Goal: Task Accomplishment & Management: Use online tool/utility

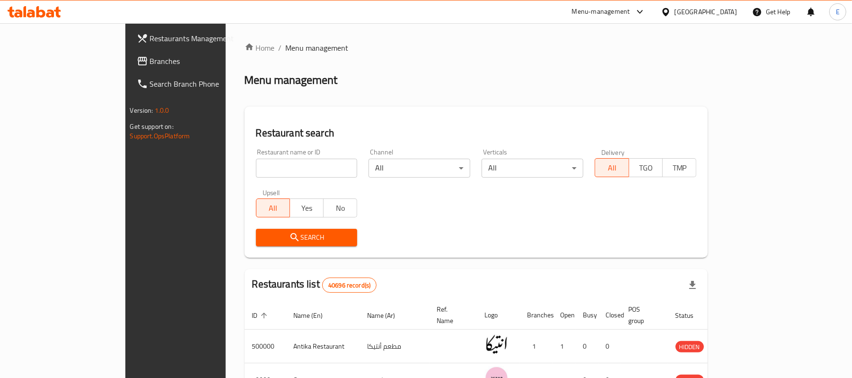
click at [256, 176] on input "search" at bounding box center [307, 167] width 102 height 19
paste input "628265"
type input "628265"
click button "Search" at bounding box center [307, 237] width 102 height 18
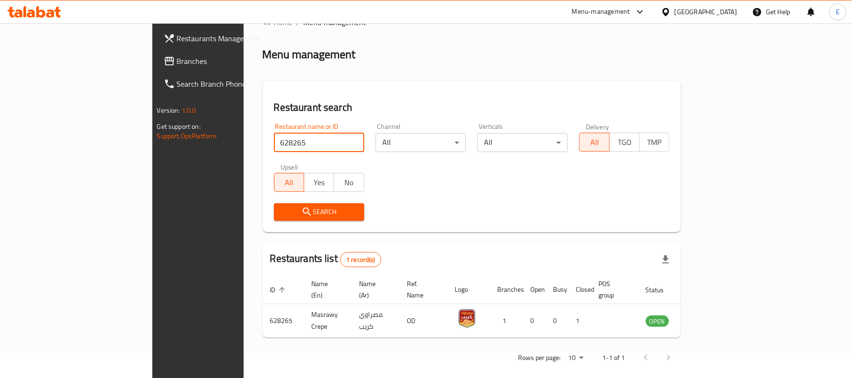
scroll to position [26, 0]
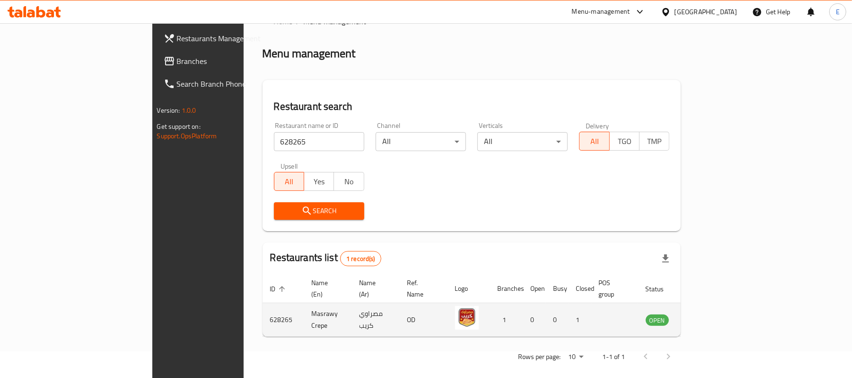
click at [720, 303] on td "enhanced table" at bounding box center [704, 320] width 33 height 34
click at [713, 314] on link "enhanced table" at bounding box center [704, 319] width 18 height 11
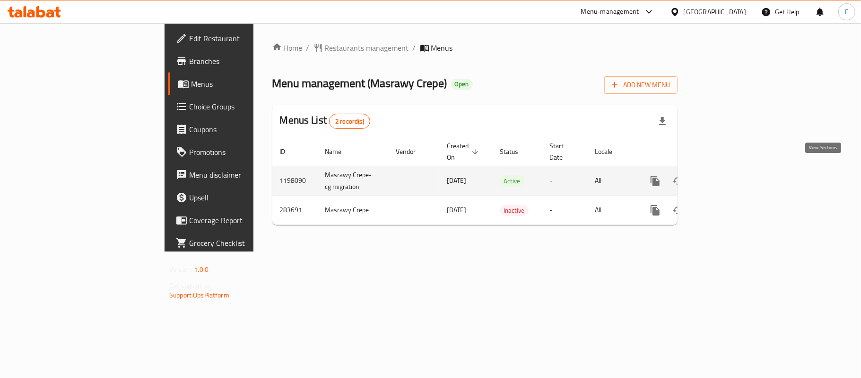
click at [729, 175] on icon "enhanced table" at bounding box center [723, 180] width 11 height 11
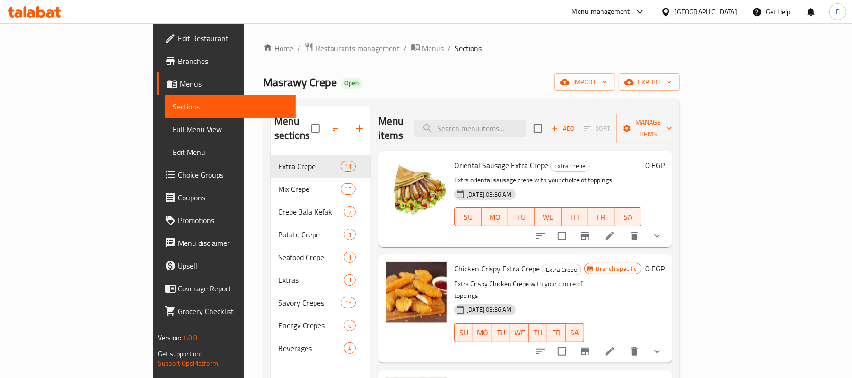
click at [316, 44] on span "Restaurants management" at bounding box center [358, 48] width 84 height 11
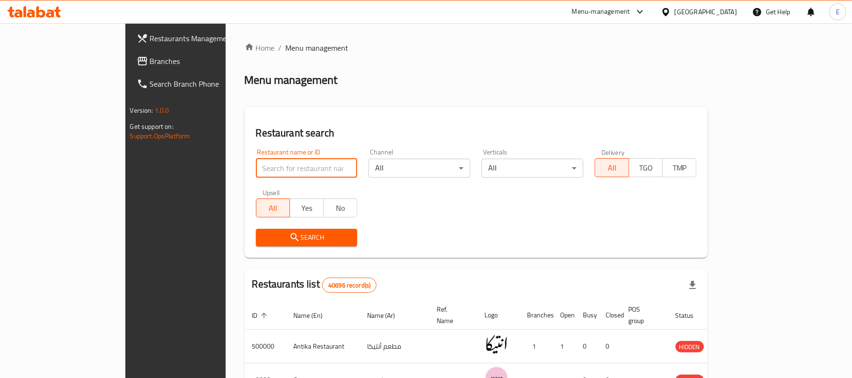
click at [256, 172] on input "search" at bounding box center [307, 167] width 102 height 19
paste input "687674"
type input "687674"
click button "Search" at bounding box center [307, 237] width 102 height 18
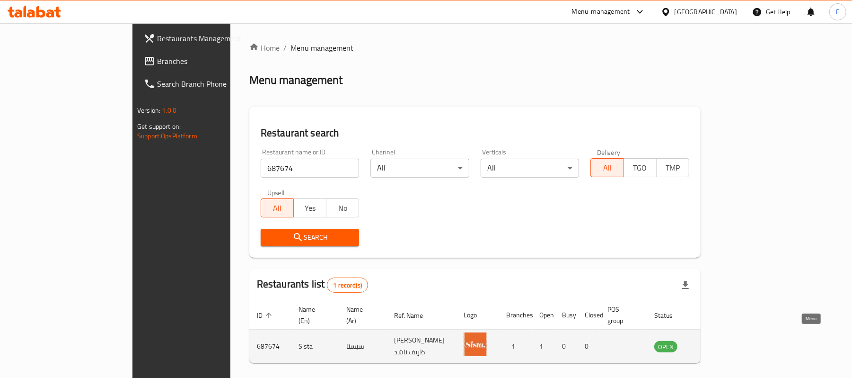
click at [721, 340] on link "enhanced table" at bounding box center [713, 345] width 18 height 11
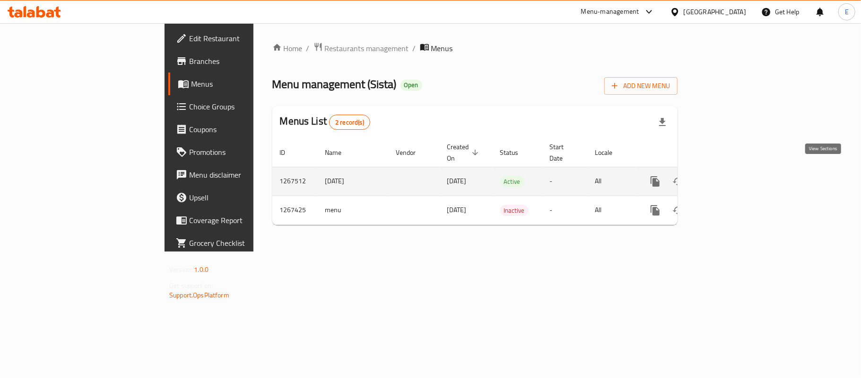
click at [735, 170] on link "enhanced table" at bounding box center [723, 181] width 23 height 23
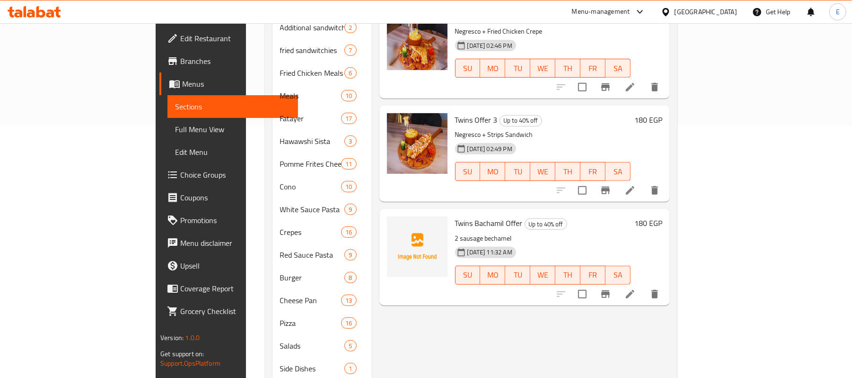
scroll to position [230, 0]
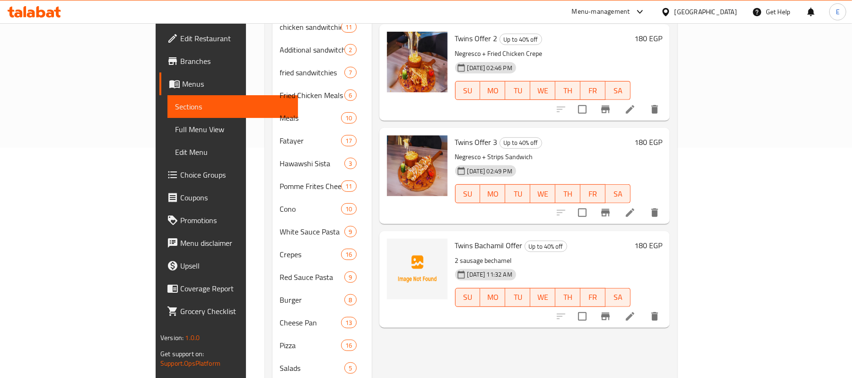
click at [455, 255] on p "2 sausage bechamel" at bounding box center [543, 261] width 176 height 12
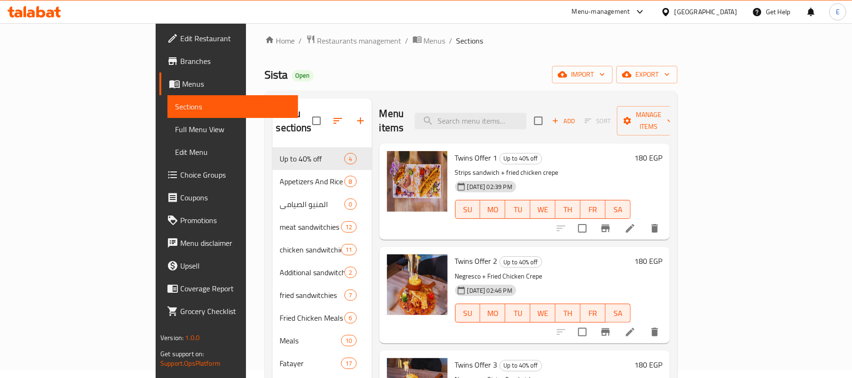
scroll to position [0, 0]
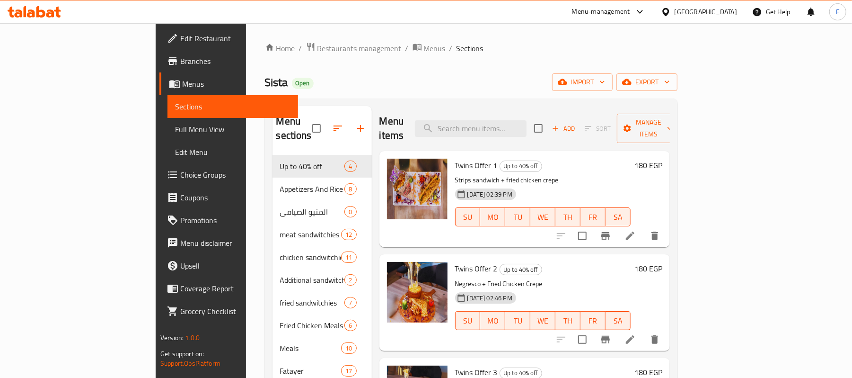
click at [576, 123] on span "Add" at bounding box center [564, 128] width 26 height 11
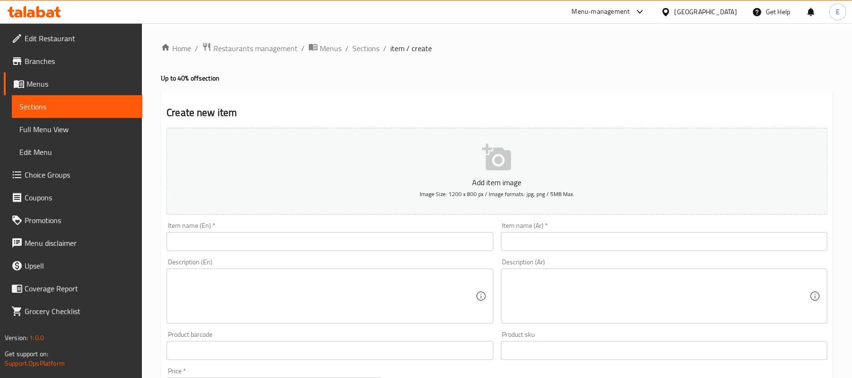
click at [530, 239] on input "text" at bounding box center [664, 241] width 326 height 19
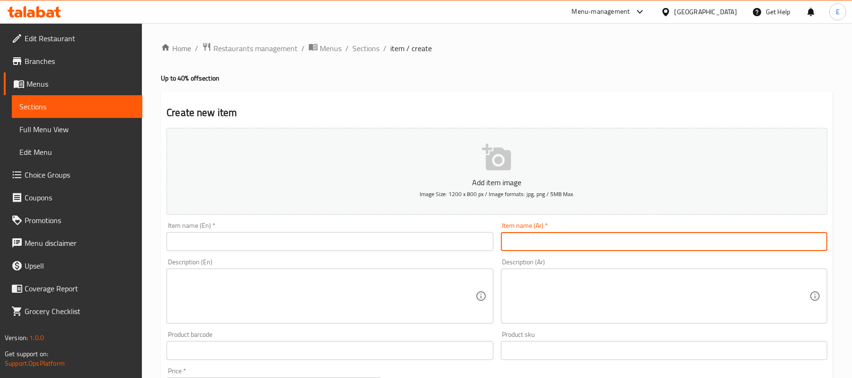
paste input "عرض الأكيل"
type input "عرض الأكيل"
drag, startPoint x: 259, startPoint y: 257, endPoint x: 257, endPoint y: 251, distance: 6.9
click at [259, 257] on div "Description (En) Description (En)" at bounding box center [330, 291] width 334 height 72
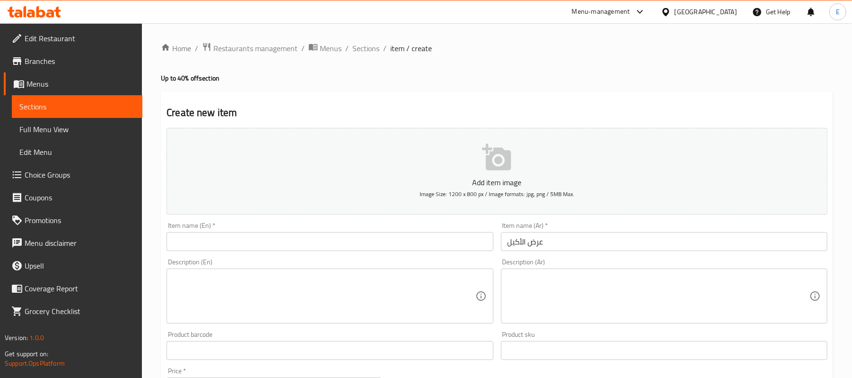
click at [260, 249] on input "text" at bounding box center [330, 241] width 326 height 19
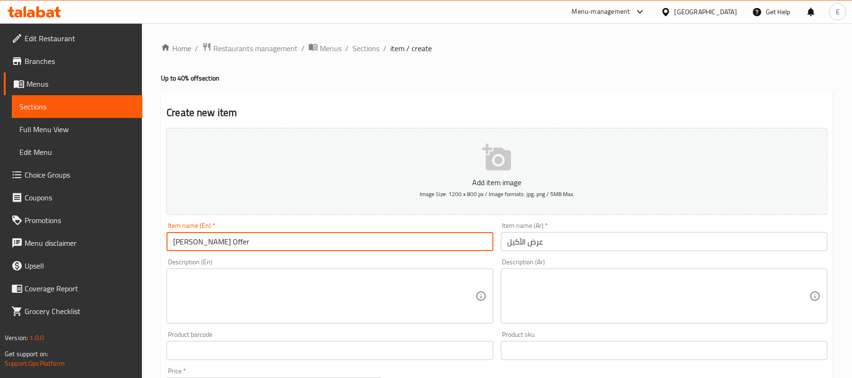
type input "Al-Akel Offer"
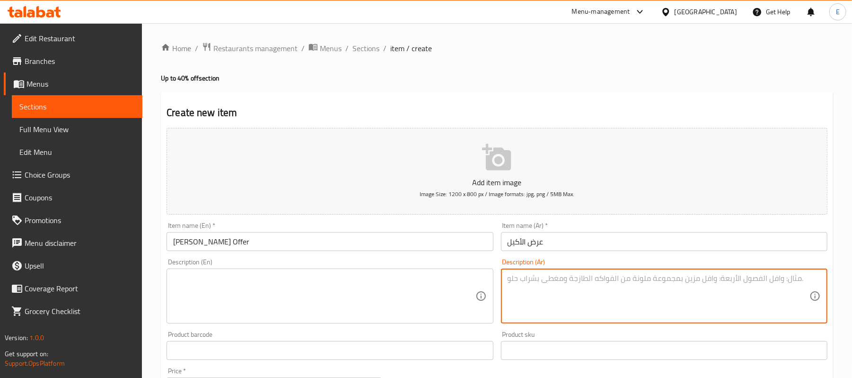
click at [534, 286] on textarea at bounding box center [659, 295] width 302 height 45
paste textarea "بشاميل سجق + ساندوتش كوردن بلو وسط أو ساندوتش استيك فراخ"
type textarea "بشاميل سجق + ساندوتش كوردن بلو وسط أو ساندوتش استيك فراخ"
click at [188, 279] on textarea at bounding box center [324, 295] width 302 height 45
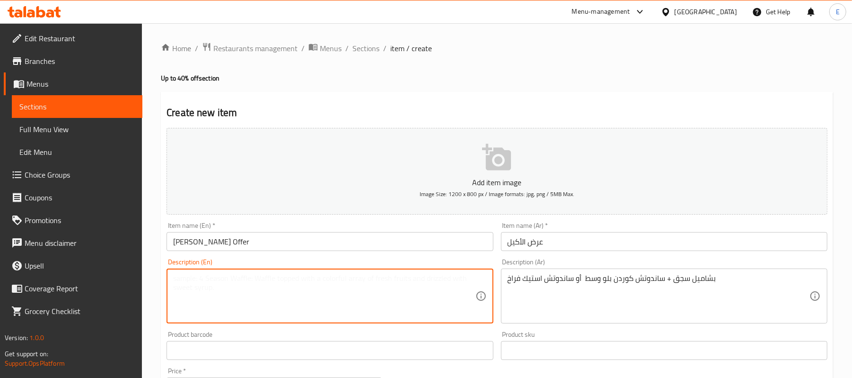
paste textarea "Sausage bechamel + medium cordon bleu sandwich or chicken steak sandwich"
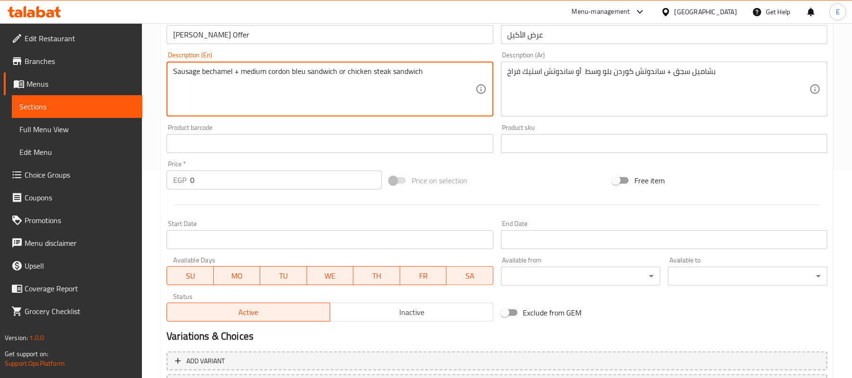
scroll to position [290, 0]
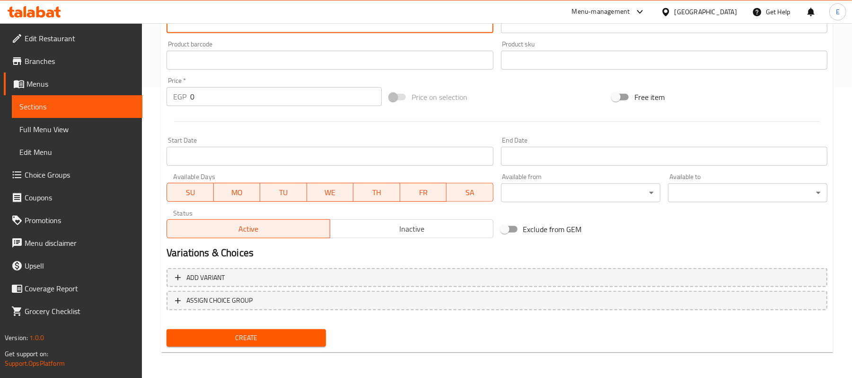
type textarea "Sausage bechamel + medium cordon bleu sandwich or chicken steak sandwich"
click at [250, 95] on input "0" at bounding box center [286, 96] width 192 height 19
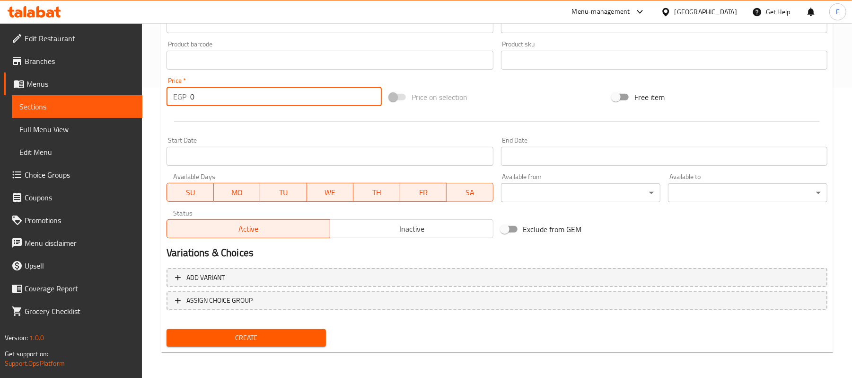
click at [250, 95] on input "0" at bounding box center [286, 96] width 192 height 19
paste input "168.75"
type input "168.75"
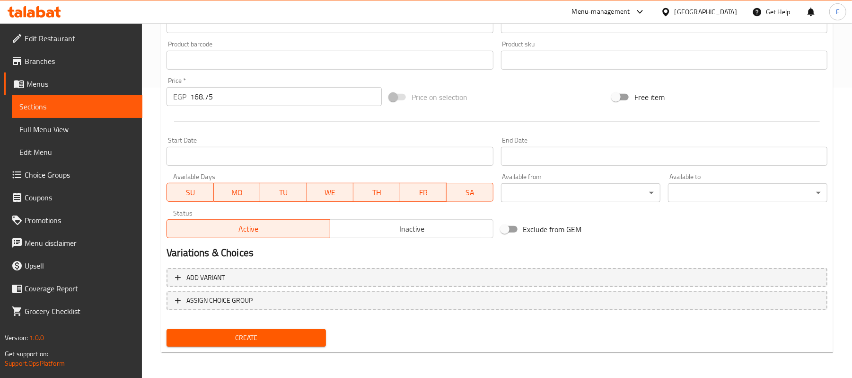
click at [251, 117] on div at bounding box center [497, 121] width 668 height 23
click at [158, 50] on div "Home / Restaurants management / Menus / Sections / item / create Up to 40% off …" at bounding box center [497, 55] width 710 height 645
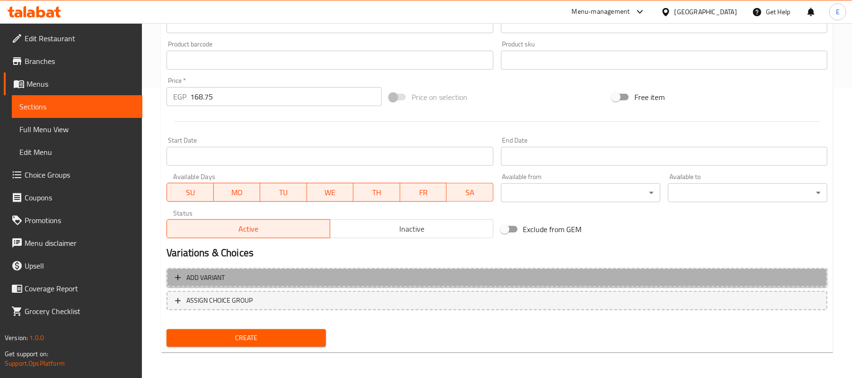
click at [341, 277] on span "Add variant" at bounding box center [497, 278] width 644 height 12
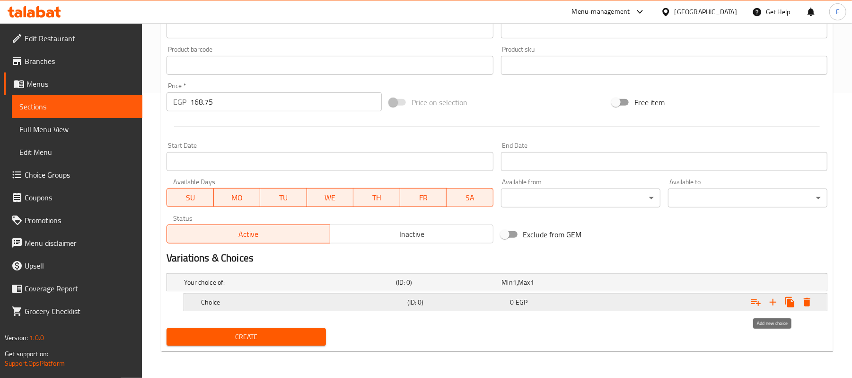
click at [773, 303] on icon "Expand" at bounding box center [773, 302] width 7 height 7
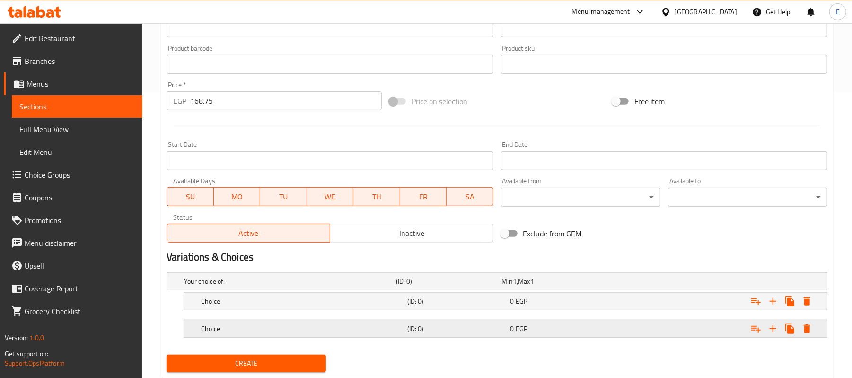
click at [560, 291] on div "Choice (ID: 0) 0 EGP" at bounding box center [499, 281] width 635 height 21
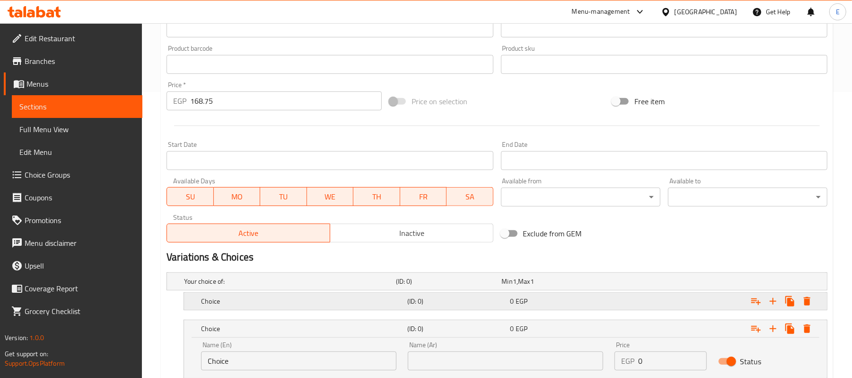
click at [553, 286] on div "0 EGP" at bounding box center [553, 280] width 102 height 9
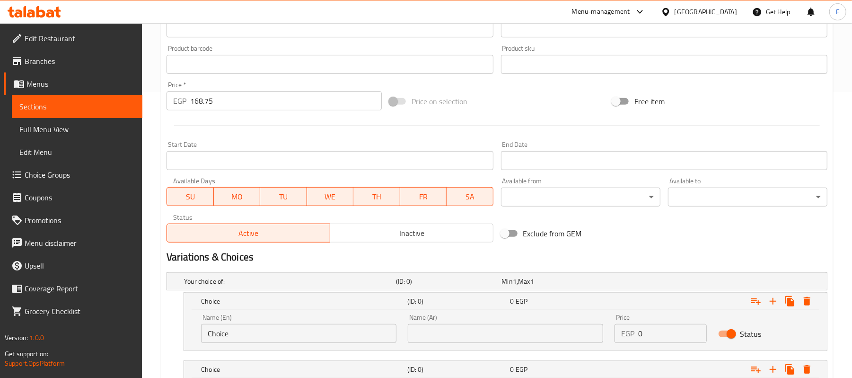
scroll to position [349, 0]
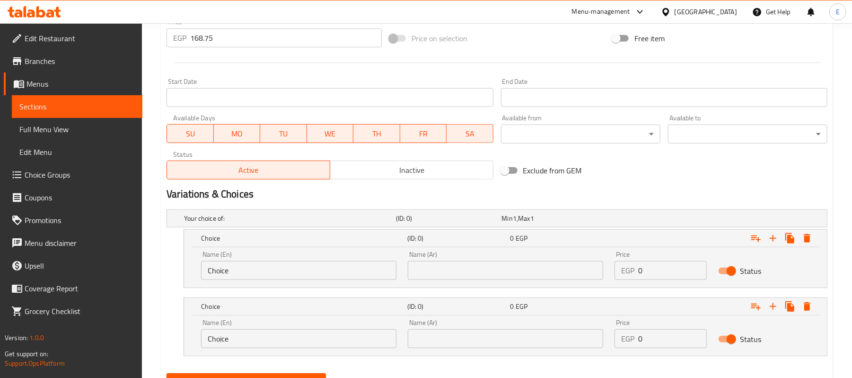
click at [265, 38] on input "168.75" at bounding box center [286, 37] width 192 height 19
click at [642, 273] on input "0" at bounding box center [672, 270] width 68 height 19
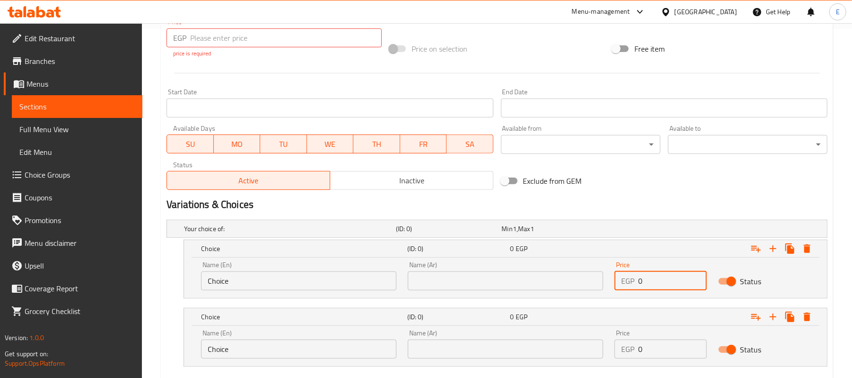
click at [642, 273] on input "0" at bounding box center [672, 280] width 68 height 19
paste input "168.75"
type input "168.75"
click at [645, 353] on input "0" at bounding box center [672, 348] width 68 height 19
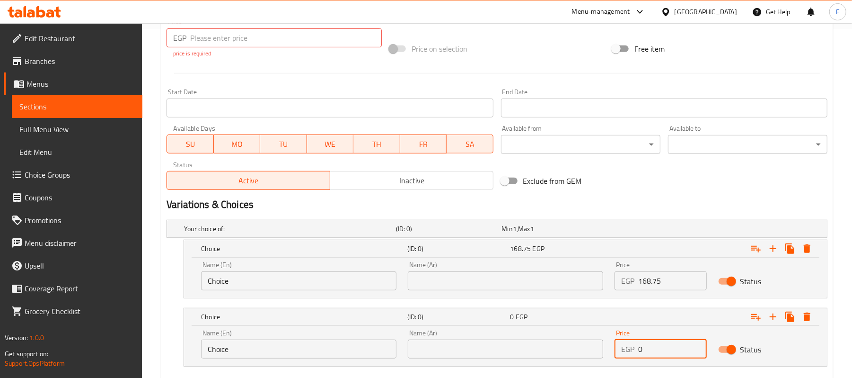
click at [645, 353] on input "0" at bounding box center [672, 348] width 68 height 19
paste input "168.75"
type input "168.75"
click at [262, 31] on input "number" at bounding box center [286, 37] width 192 height 19
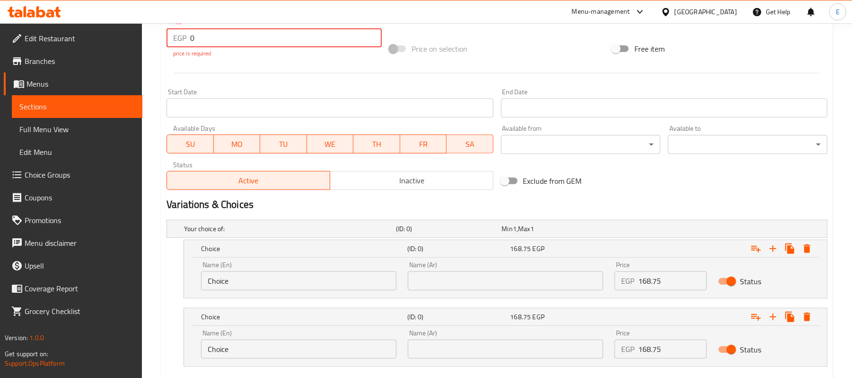
type input "0"
click at [325, 69] on div at bounding box center [497, 72] width 668 height 23
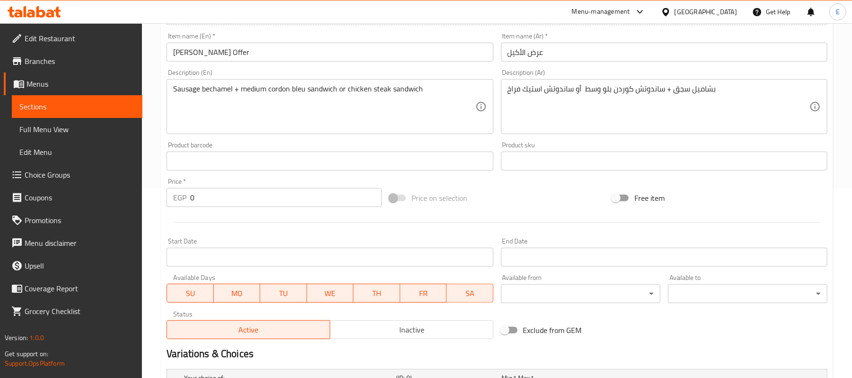
scroll to position [159, 0]
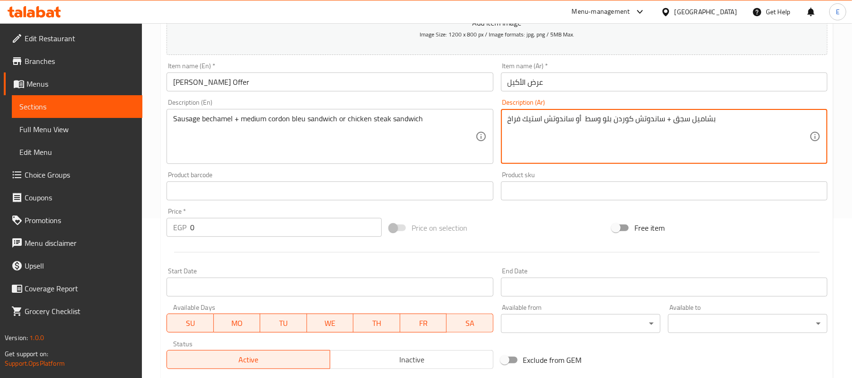
drag, startPoint x: 663, startPoint y: 120, endPoint x: 584, endPoint y: 116, distance: 79.6
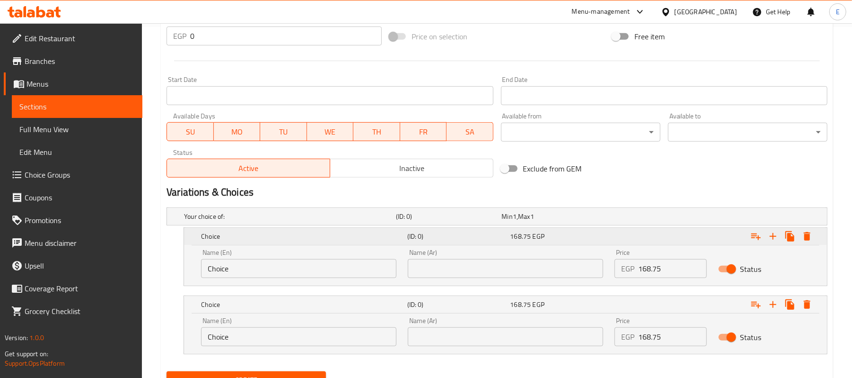
scroll to position [395, 0]
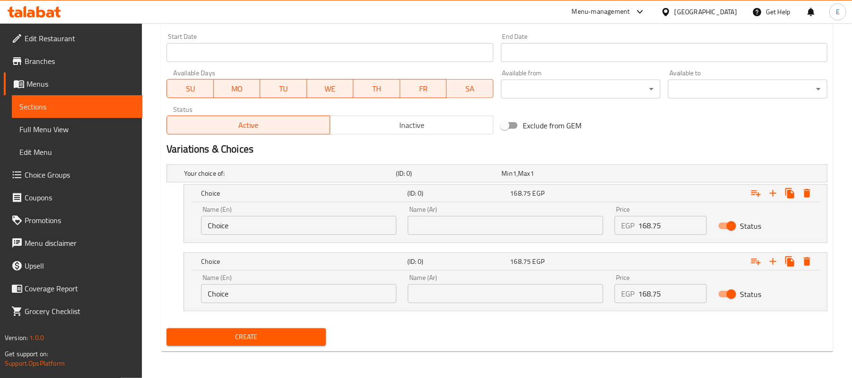
click at [536, 228] on input "text" at bounding box center [505, 225] width 195 height 19
paste input "ساندوتش كوردن بلو وسط"
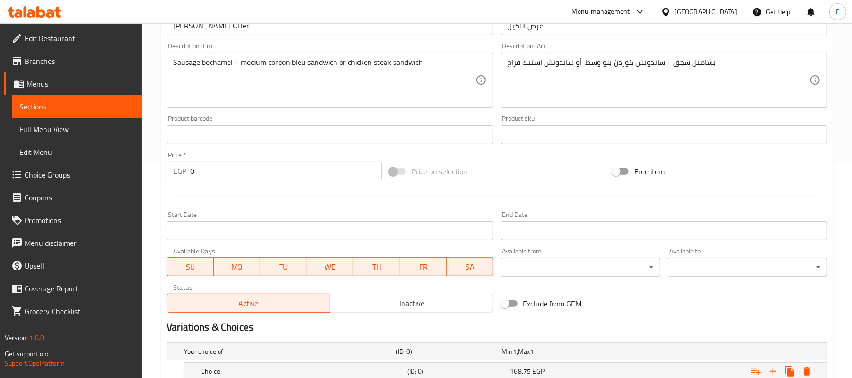
scroll to position [142, 0]
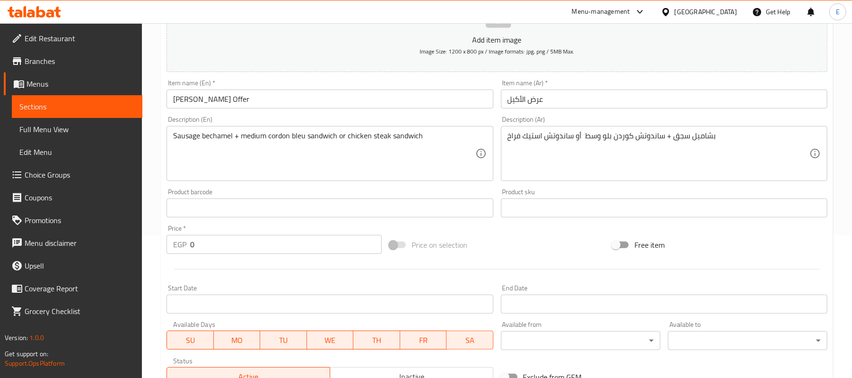
type input "ساندوتش كوردن بلو وسط"
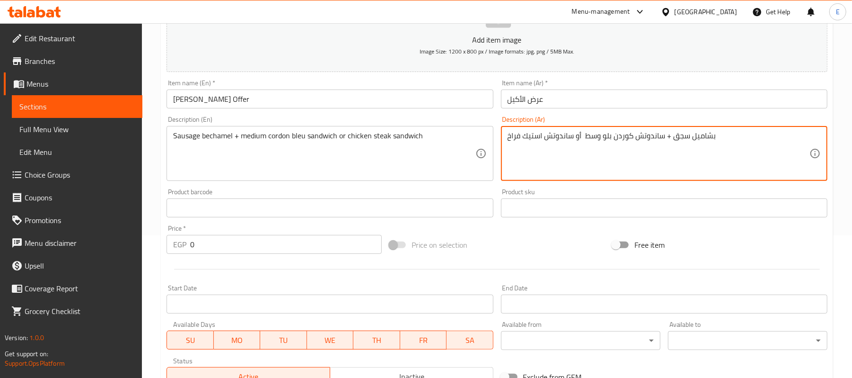
drag, startPoint x: 574, startPoint y: 139, endPoint x: 494, endPoint y: 131, distance: 80.4
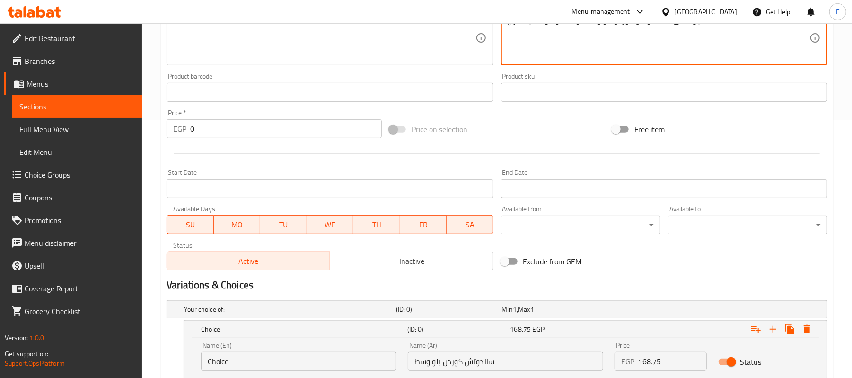
scroll to position [395, 0]
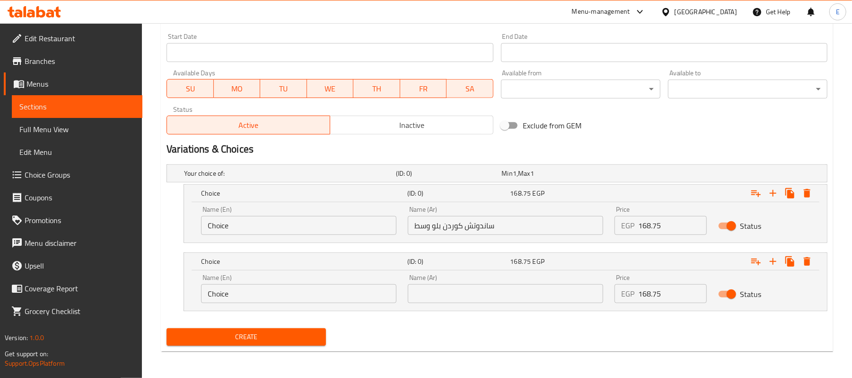
click at [507, 298] on input "text" at bounding box center [505, 293] width 195 height 19
paste input "ساندوتش استيك فراخ"
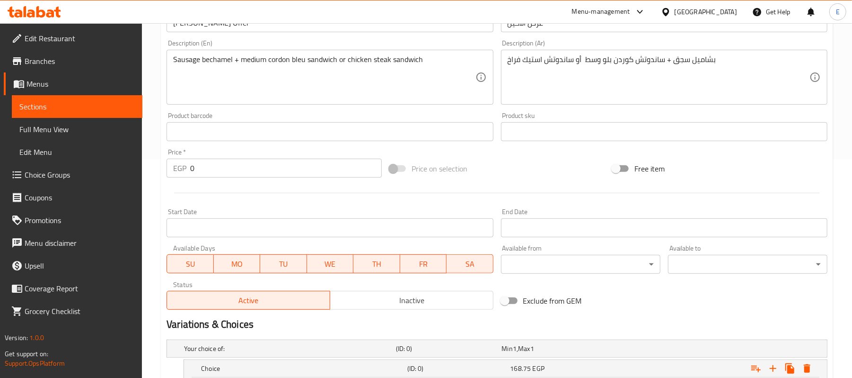
scroll to position [142, 0]
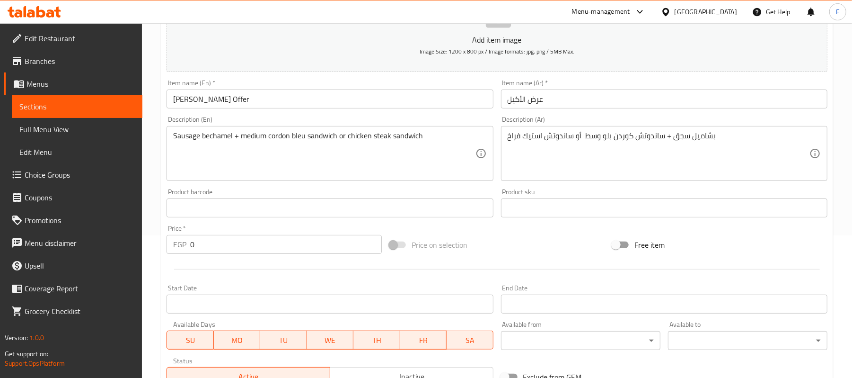
type input "ساندوتش استيك فراخ"
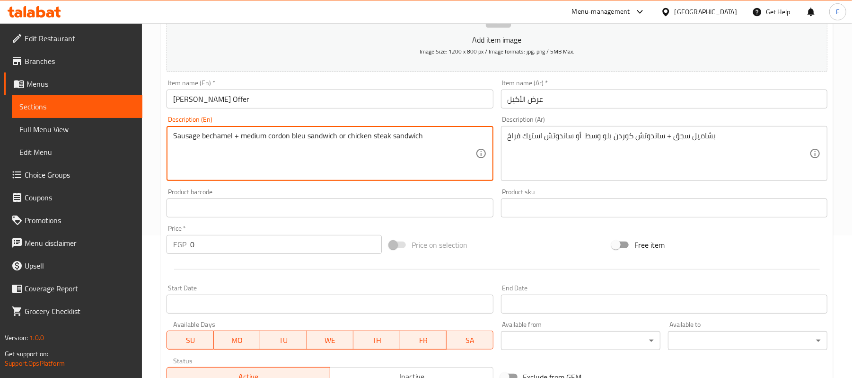
drag, startPoint x: 240, startPoint y: 135, endPoint x: 335, endPoint y: 137, distance: 95.1
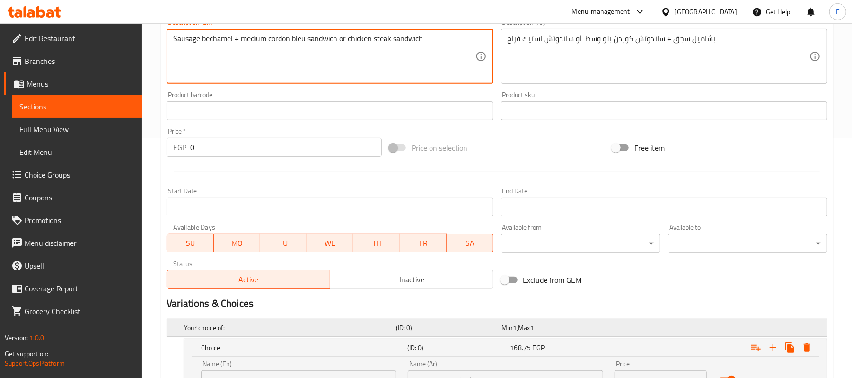
scroll to position [395, 0]
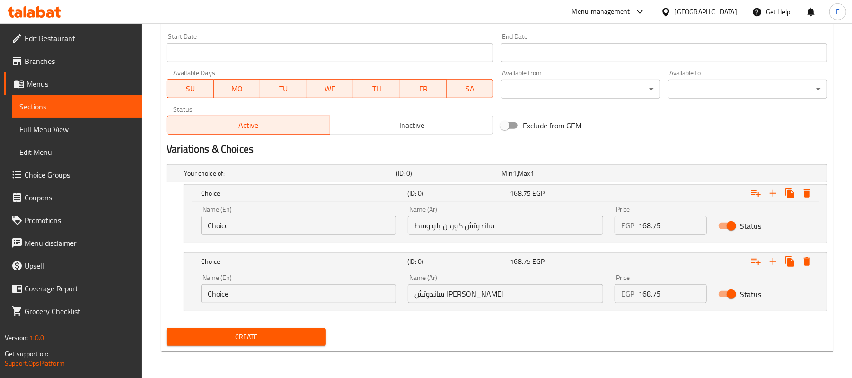
click at [245, 222] on input "Choice" at bounding box center [298, 225] width 195 height 19
paste input "medium cordon bleu sandwich"
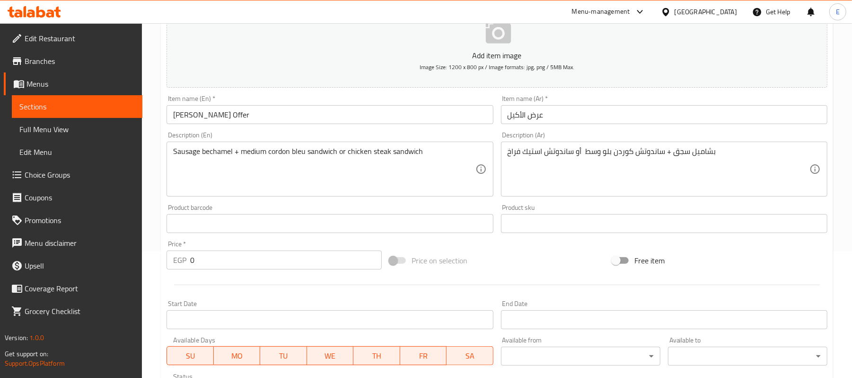
scroll to position [79, 0]
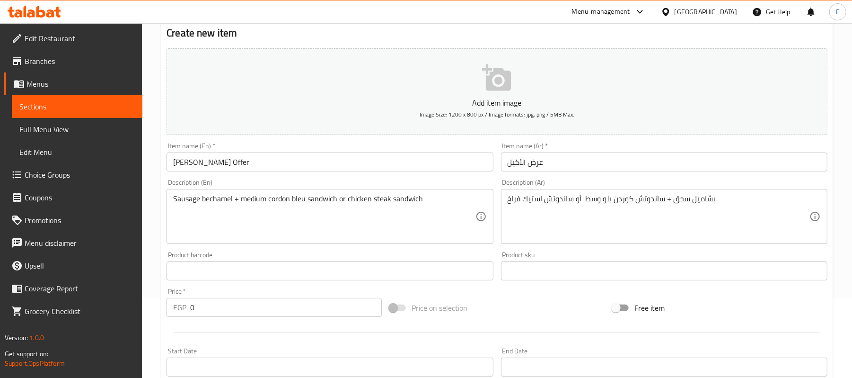
type input "medium cordon bleu sandwich"
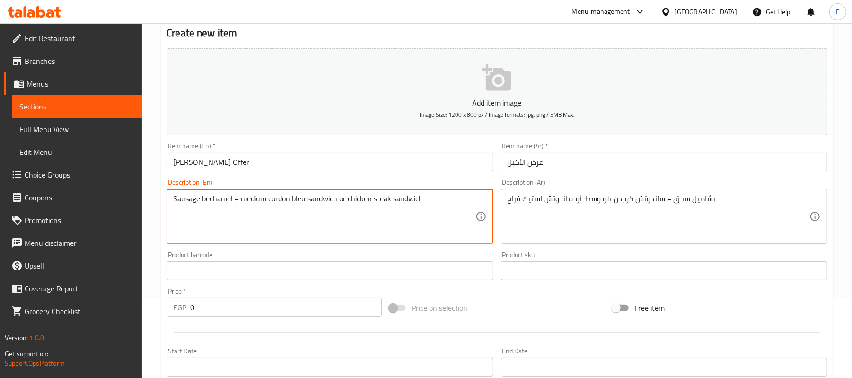
drag, startPoint x: 349, startPoint y: 203, endPoint x: 392, endPoint y: 212, distance: 44.0
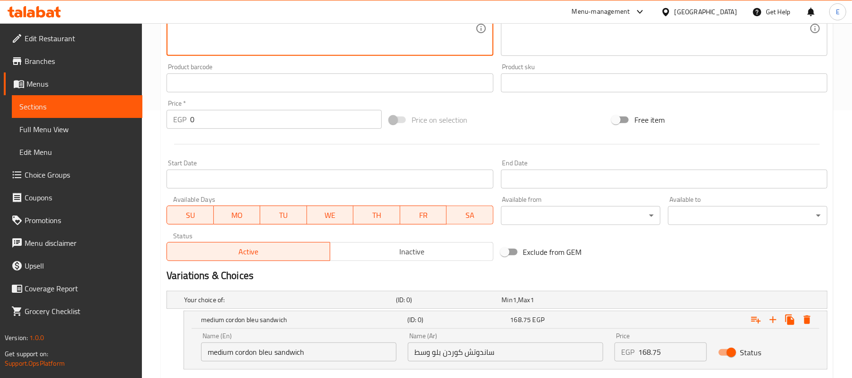
scroll to position [395, 0]
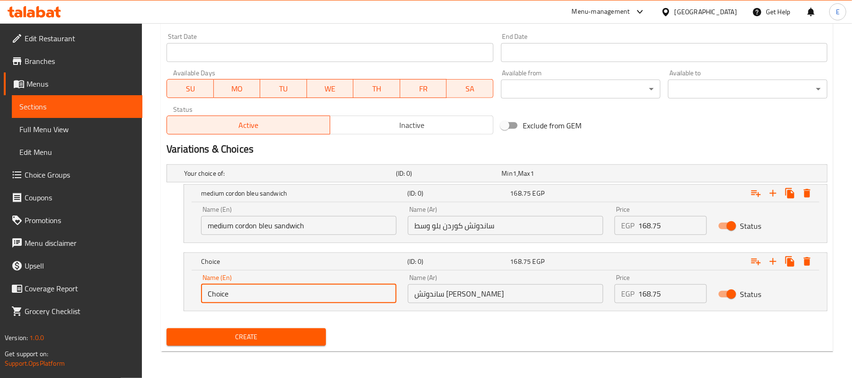
click at [257, 294] on input "Choice" at bounding box center [298, 293] width 195 height 19
paste input "chicken steak sandwich"
type input "chicken steak sandwich"
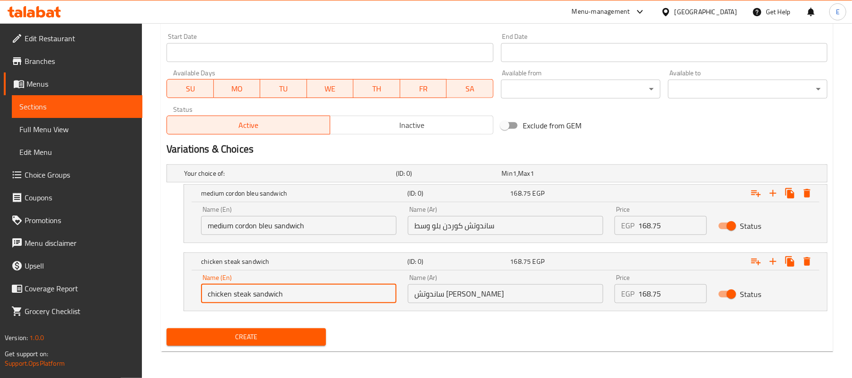
click at [242, 343] on span "Create" at bounding box center [246, 337] width 144 height 12
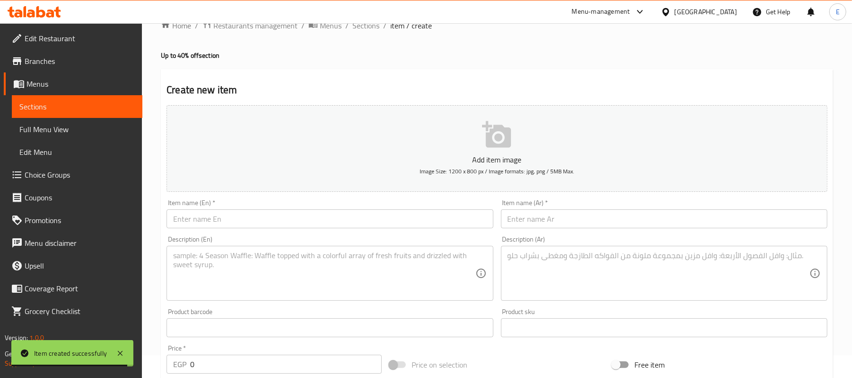
scroll to position [16, 0]
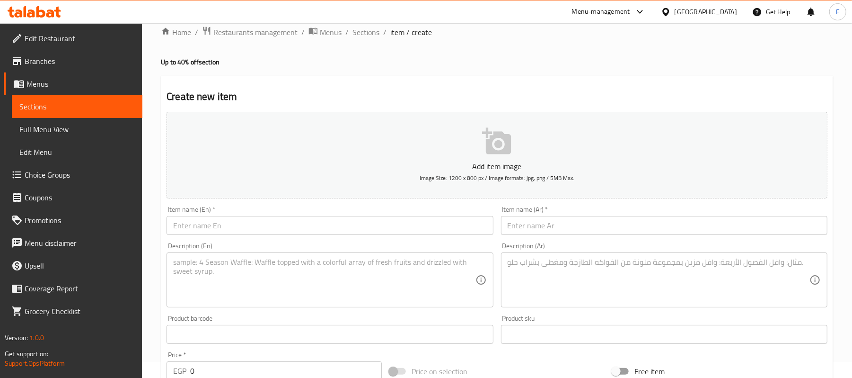
click at [551, 235] on input "text" at bounding box center [664, 225] width 326 height 19
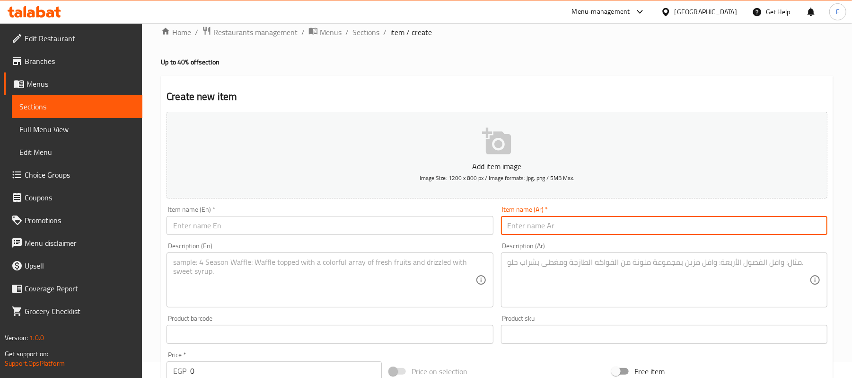
paste input "عرض توينز نجرسكو"
type input "عرض توينز نجرسكو"
click at [181, 229] on input "text" at bounding box center [330, 225] width 326 height 19
paste input "Negresco Twins Show"
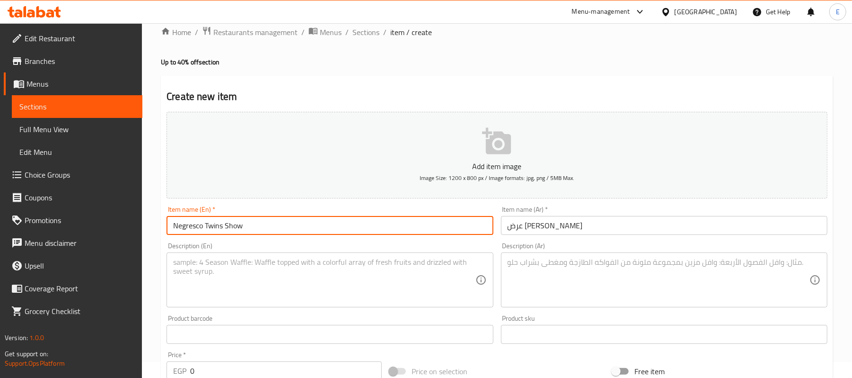
click at [228, 224] on input "Negresco Twins Show" at bounding box center [330, 225] width 326 height 19
click at [229, 224] on input "Negresco Twins Show" at bounding box center [330, 225] width 326 height 19
type input "Negresco Twins Offer"
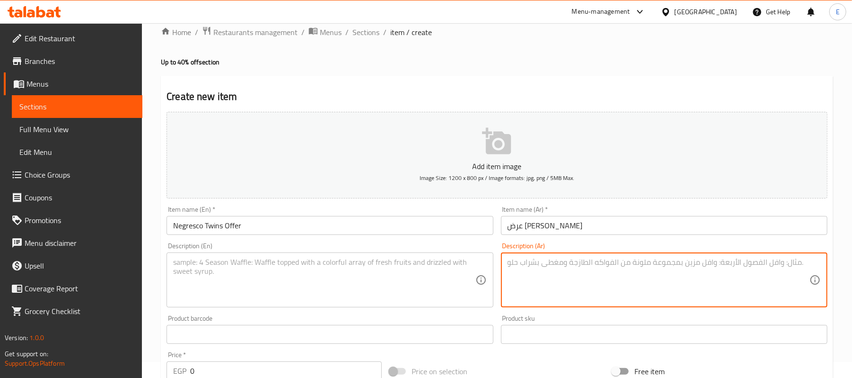
drag, startPoint x: 549, startPoint y: 277, endPoint x: 555, endPoint y: 276, distance: 6.2
click at [551, 277] on textarea at bounding box center [659, 279] width 302 height 45
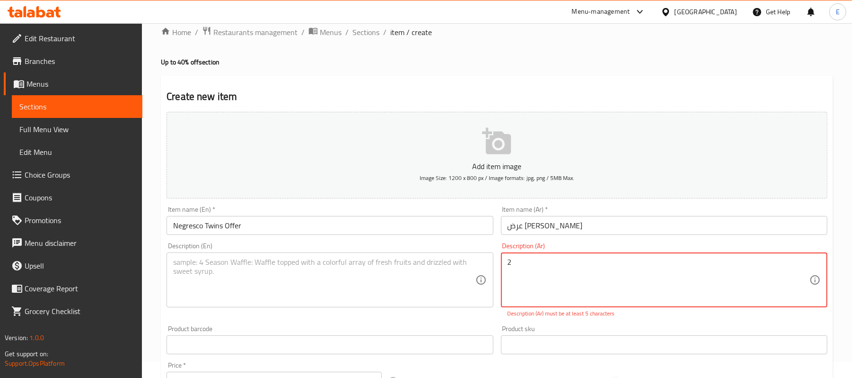
paste textarea "نجرسكو"
click at [551, 260] on textarea "2نجرسكو" at bounding box center [659, 279] width 302 height 45
type textarea "2نجرسكو"
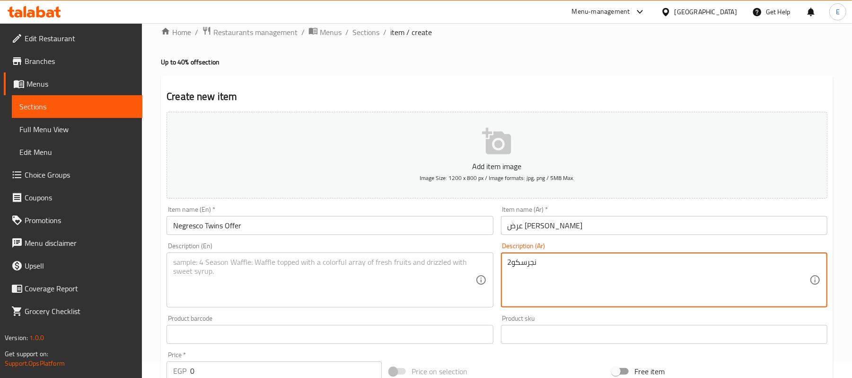
click at [202, 285] on textarea at bounding box center [324, 279] width 302 height 45
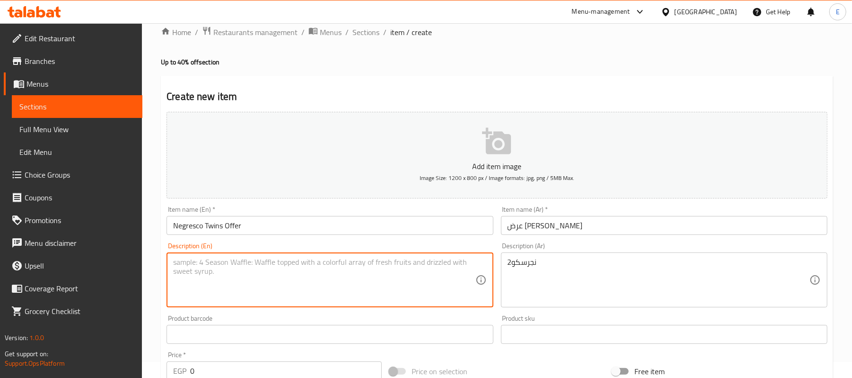
paste textarea "2Ngresco"
click at [176, 262] on textarea "2Ngresco" at bounding box center [324, 279] width 302 height 45
type textarea "2 Ngresco"
click at [165, 205] on div "Item name (En)   * Negresco Twins Offer Item name (En) *" at bounding box center [330, 220] width 334 height 36
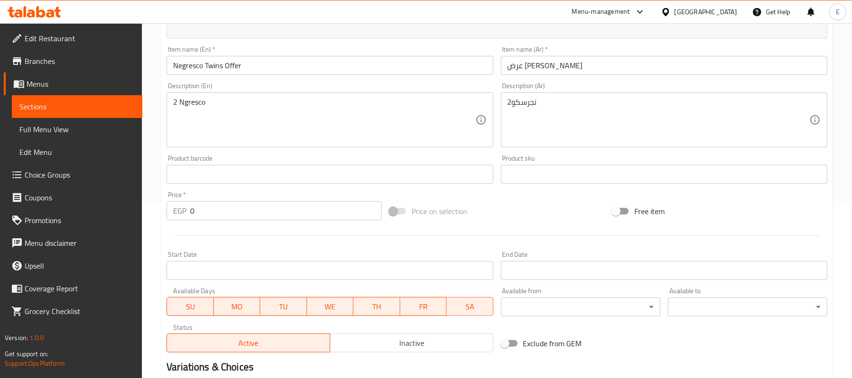
scroll to position [205, 0]
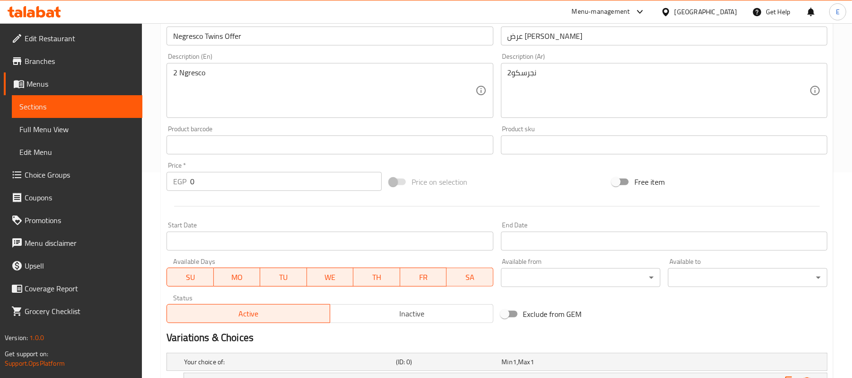
click at [186, 176] on p "EGP" at bounding box center [179, 181] width 13 height 11
click at [190, 177] on div "EGP 0 Price *" at bounding box center [274, 181] width 215 height 19
click at [190, 177] on input "0" at bounding box center [286, 181] width 192 height 19
paste input "187.5"
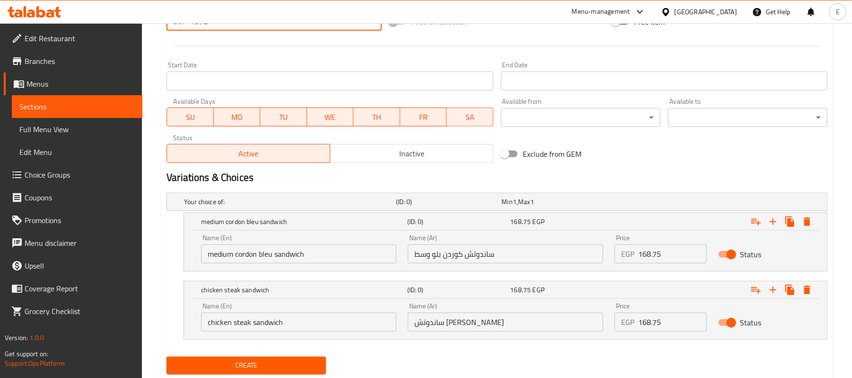
scroll to position [395, 0]
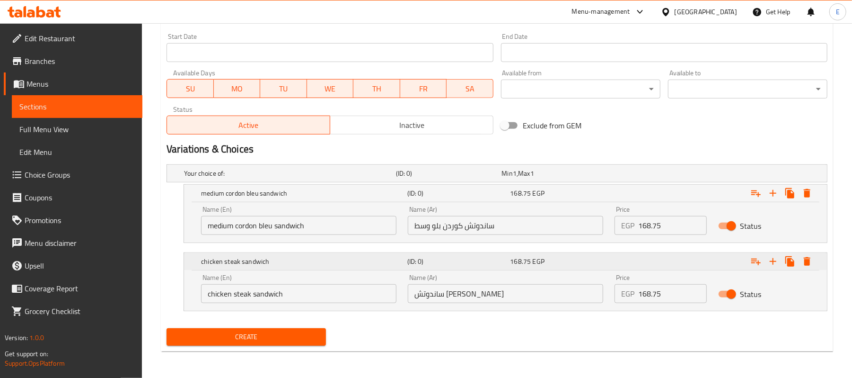
type input "187.5"
click at [334, 198] on h5 "chicken steak sandwich" at bounding box center [302, 192] width 202 height 9
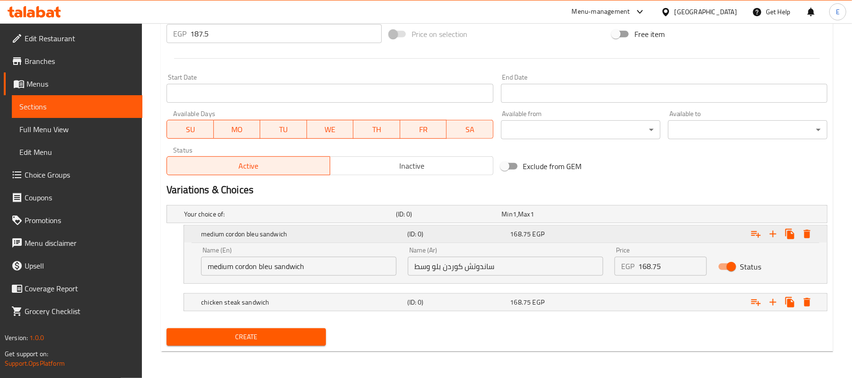
click at [328, 225] on div "medium cordon bleu sandwich (ID: 0) 168.75 EGP" at bounding box center [508, 233] width 618 height 21
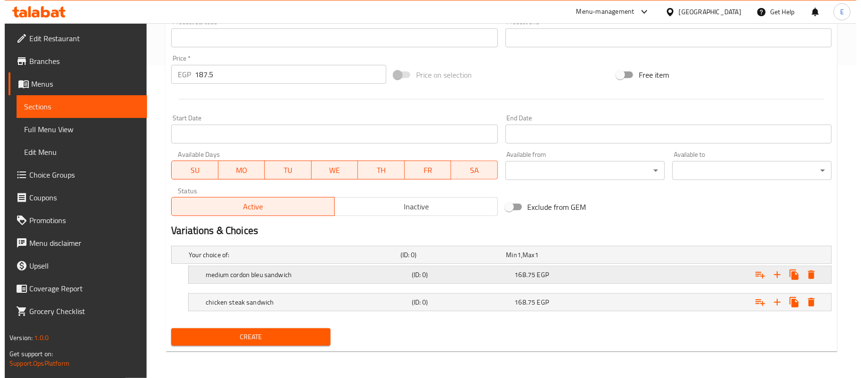
scroll to position [313, 0]
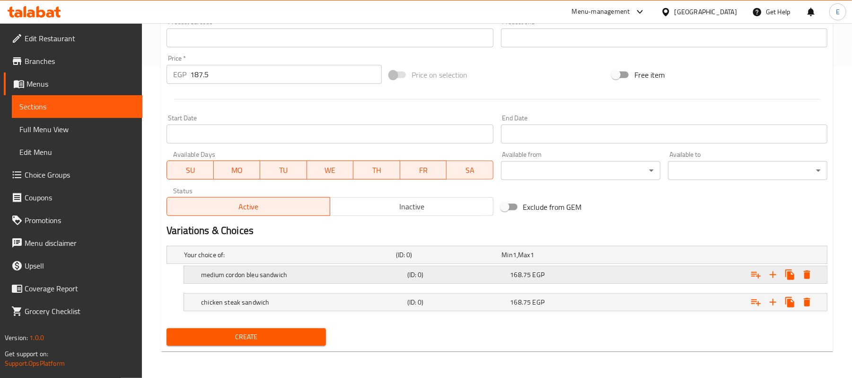
click at [812, 280] on button "Expand" at bounding box center [807, 274] width 17 height 17
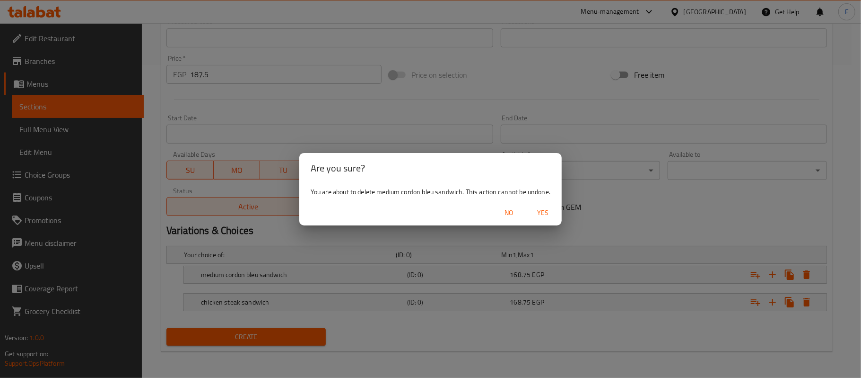
click at [544, 214] on span "Yes" at bounding box center [543, 213] width 23 height 12
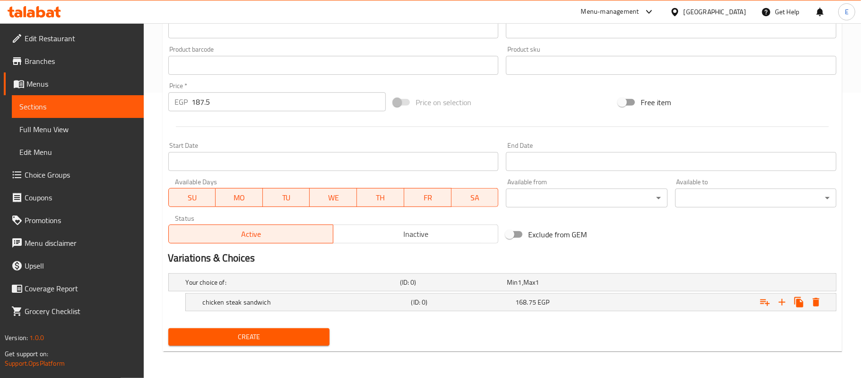
scroll to position [286, 0]
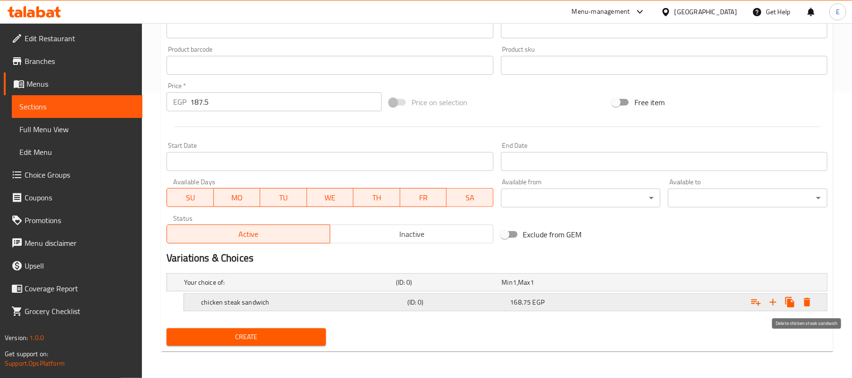
click at [806, 301] on icon "Expand" at bounding box center [807, 302] width 7 height 9
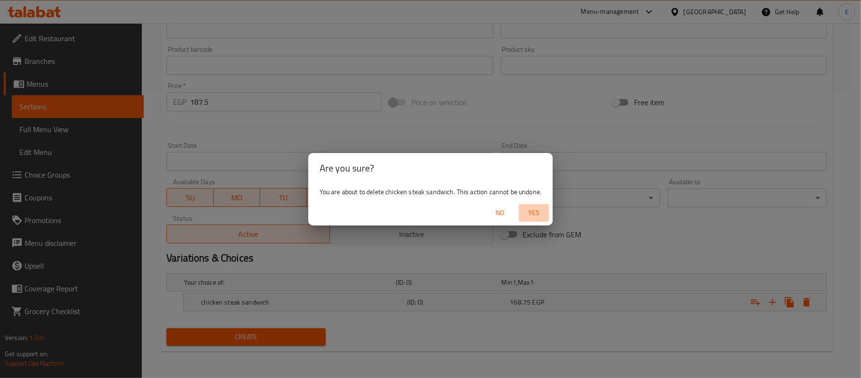
click at [539, 209] on span "Yes" at bounding box center [534, 213] width 23 height 12
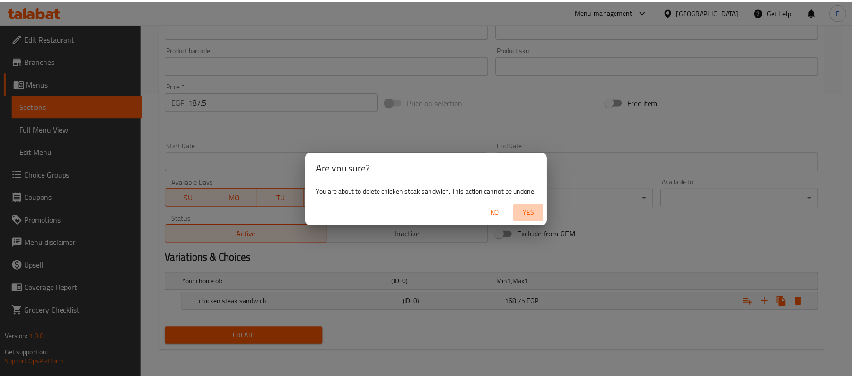
scroll to position [282, 0]
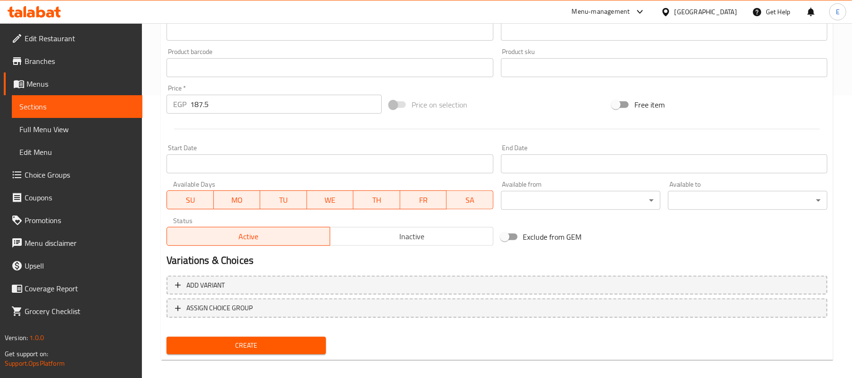
click at [274, 343] on span "Create" at bounding box center [246, 345] width 144 height 12
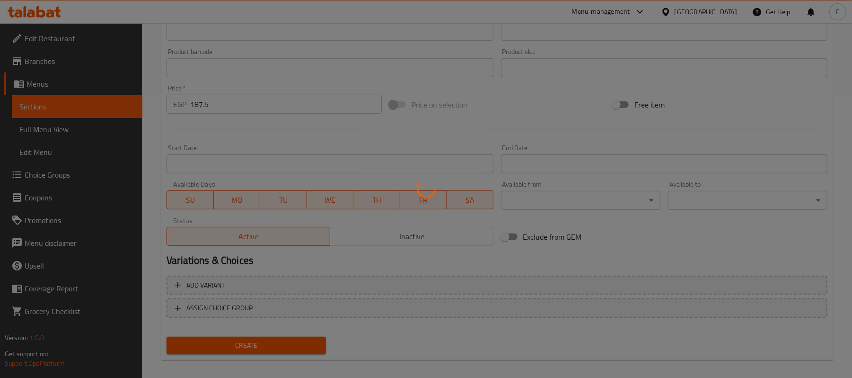
type input "0"
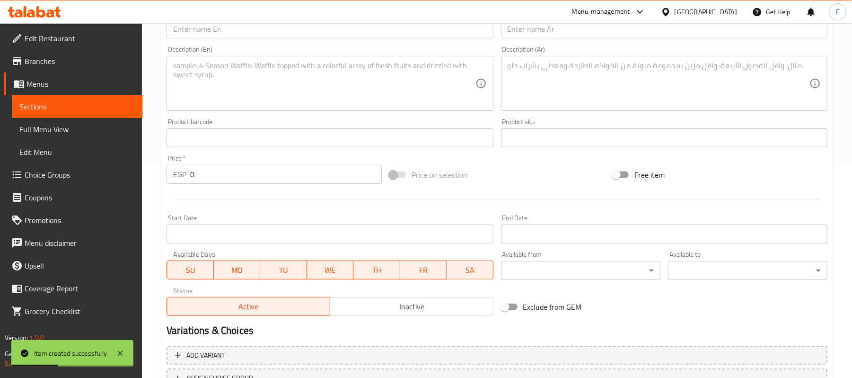
scroll to position [93, 0]
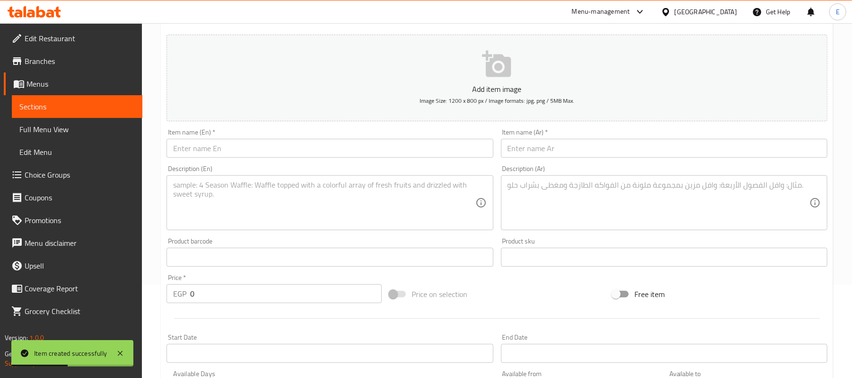
click at [553, 147] on input "text" at bounding box center [664, 148] width 326 height 19
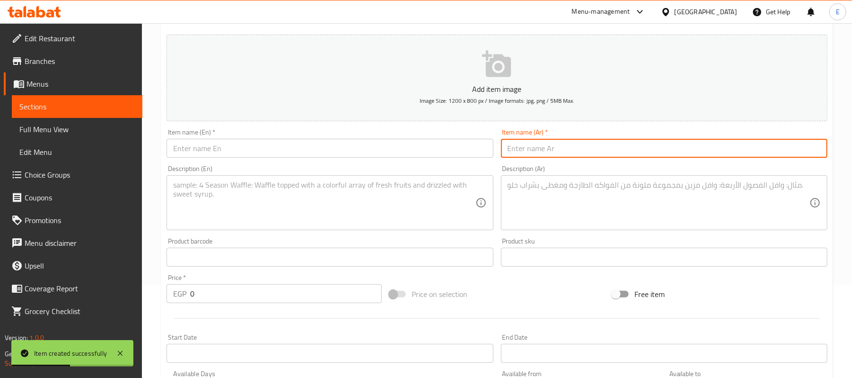
paste input "عرض دابل ساندوتش"
type input "عرض دابل ساندوتش"
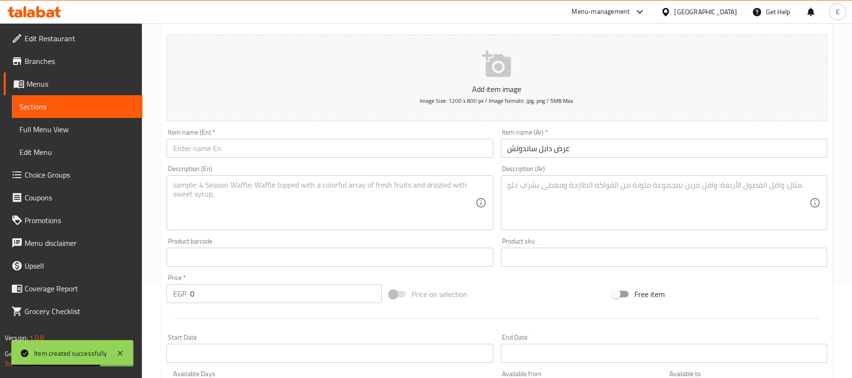
click at [259, 159] on div "Item name (En)   * Item name (En) *" at bounding box center [330, 143] width 334 height 36
click at [256, 154] on input "text" at bounding box center [330, 148] width 326 height 19
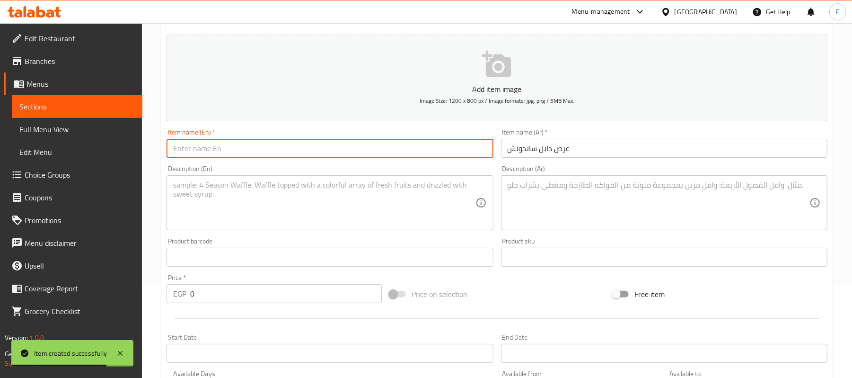
paste input "Double Sandwich Offer"
type input "Double Sandwich Offer"
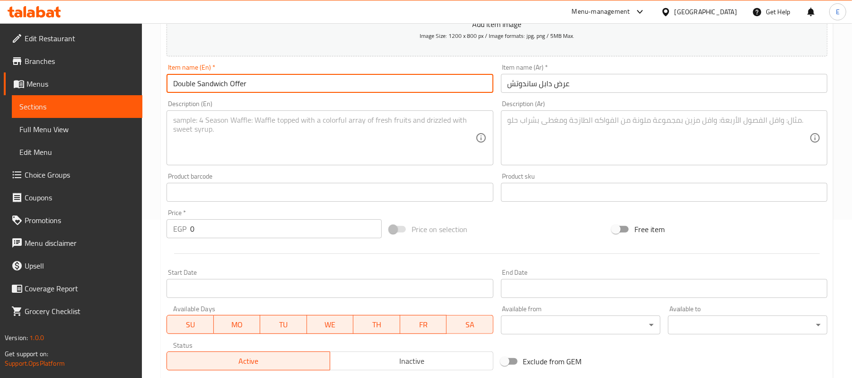
scroll to position [220, 0]
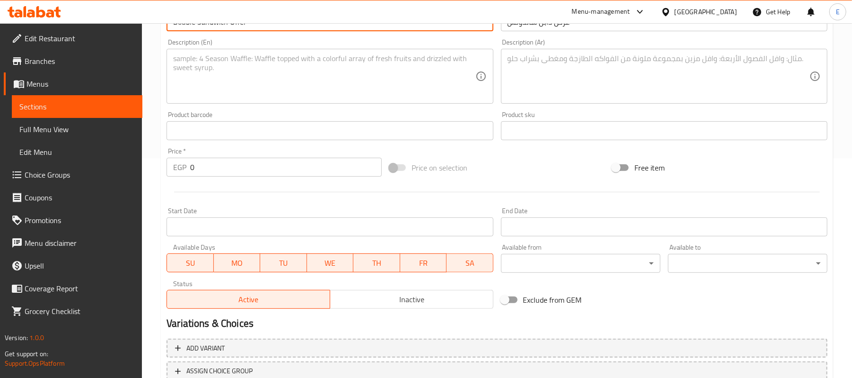
click at [209, 173] on input "0" at bounding box center [286, 167] width 192 height 19
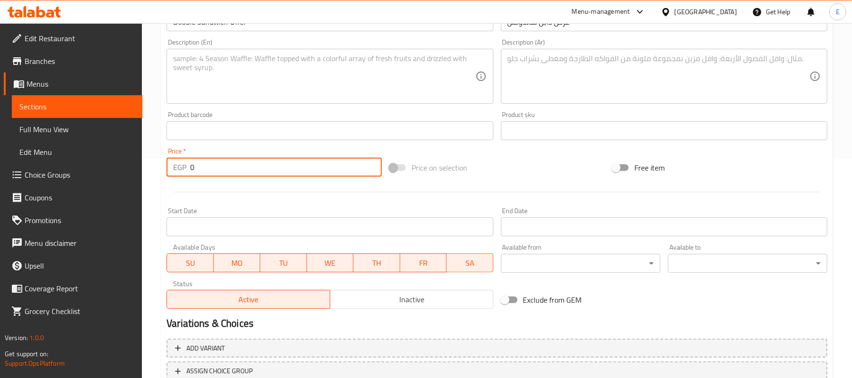
click at [209, 173] on input "0" at bounding box center [286, 167] width 192 height 19
paste input "168.75"
type input "168.75"
click at [405, 152] on div "Add item image Image Size: 1200 x 800 px / Image formats: jpg, png / 5MB Max. I…" at bounding box center [497, 108] width 668 height 408
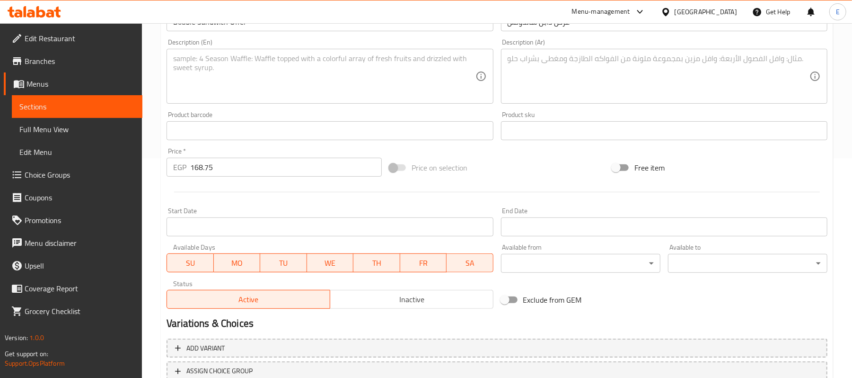
click at [543, 65] on textarea at bounding box center [659, 76] width 302 height 45
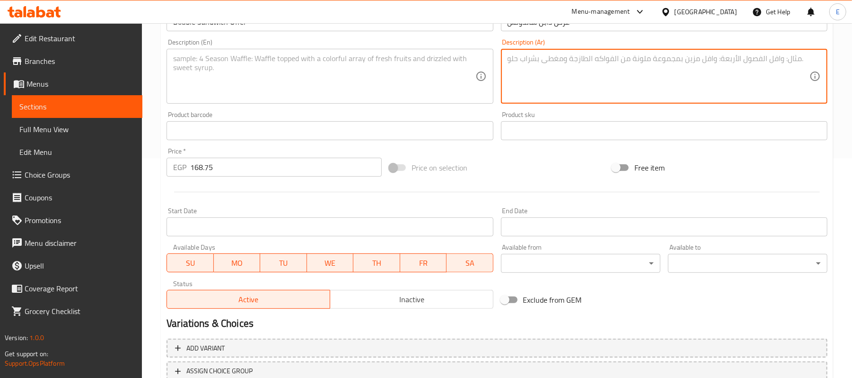
paste textarea "ساندوتش كوردن بلو وسط + ساندوتش استيك فراخ"
type textarea "ساندوتش كوردن بلو وسط + ساندوتش استيك فراخ"
click at [219, 74] on textarea at bounding box center [324, 76] width 302 height 45
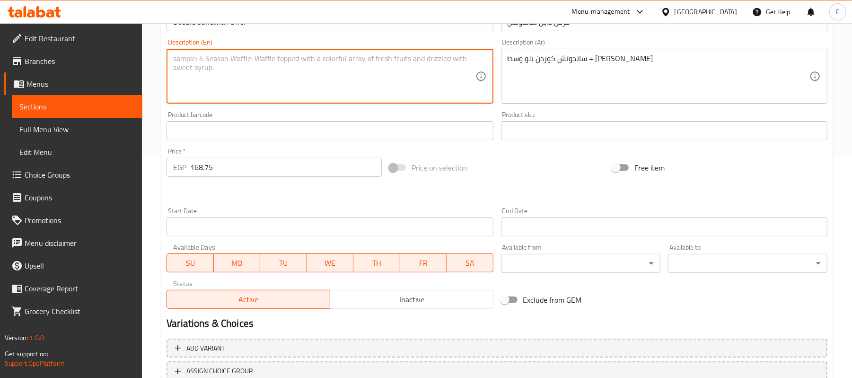
paste textarea "Medium cordon bleu sandwich + chicken steak sandwich"
click at [404, 79] on textarea "Medium cordon bleu sandwich + chicken steak sandwich" at bounding box center [324, 76] width 302 height 45
click at [407, 74] on textarea "Medium cordon bleu sandwich + chicken steak sandwich" at bounding box center [324, 76] width 302 height 45
click at [408, 62] on textarea "Medium cordon bleu sandwich + chicken steak sandwich" at bounding box center [324, 76] width 302 height 45
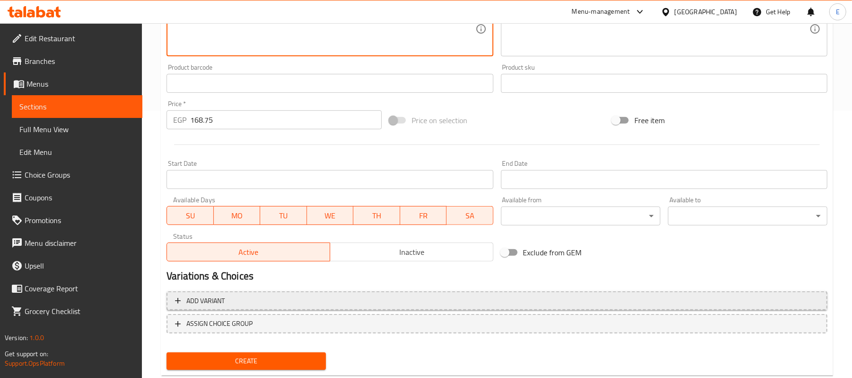
scroll to position [290, 0]
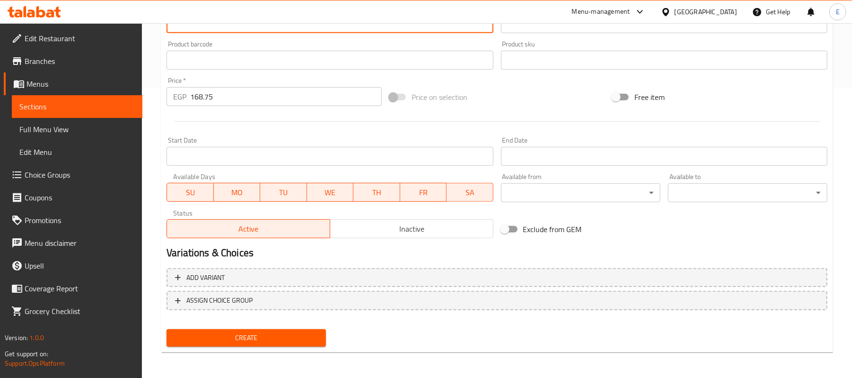
type textarea "Medium cordon bleu sandwich + chicken steak sandwich"
click at [256, 335] on span "Create" at bounding box center [246, 338] width 144 height 12
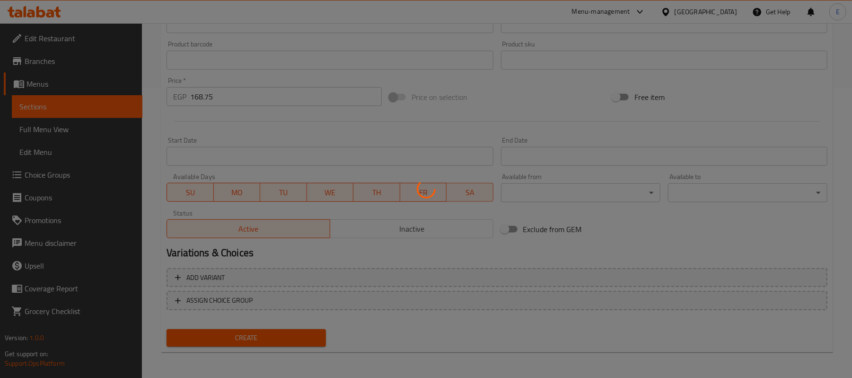
type input "0"
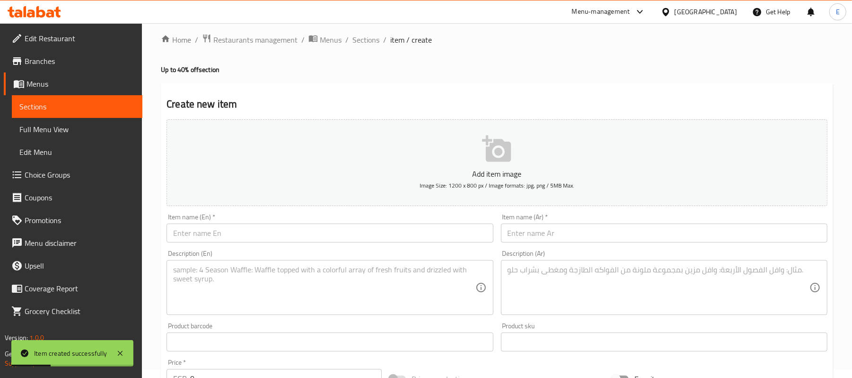
scroll to position [0, 0]
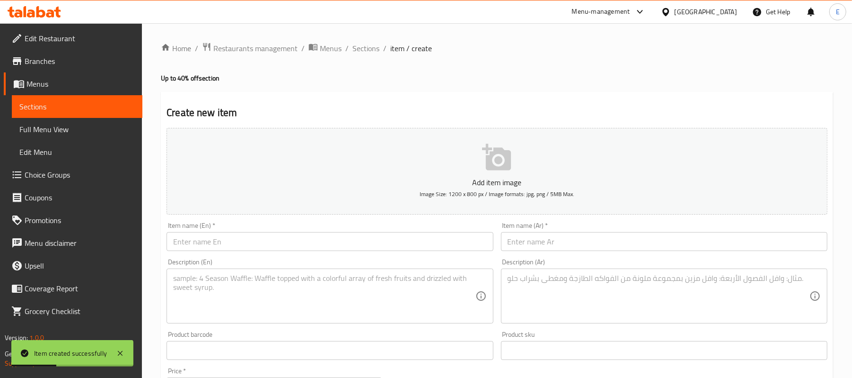
click at [347, 49] on li "/" at bounding box center [346, 48] width 3 height 11
click at [361, 53] on span "Sections" at bounding box center [365, 48] width 27 height 11
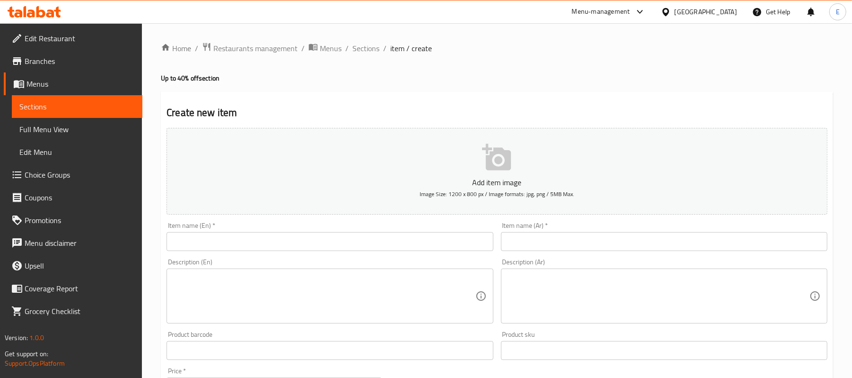
click at [630, 11] on div "Menu-management" at bounding box center [601, 11] width 58 height 11
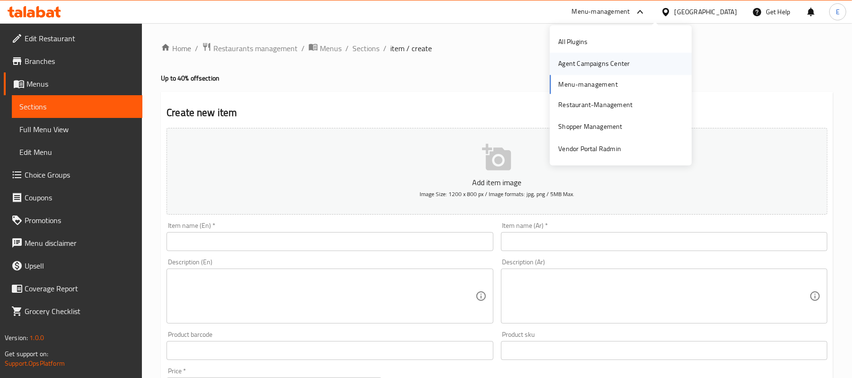
click at [580, 60] on div "Agent Campaigns Center" at bounding box center [593, 64] width 71 height 10
